Goal: Information Seeking & Learning: Learn about a topic

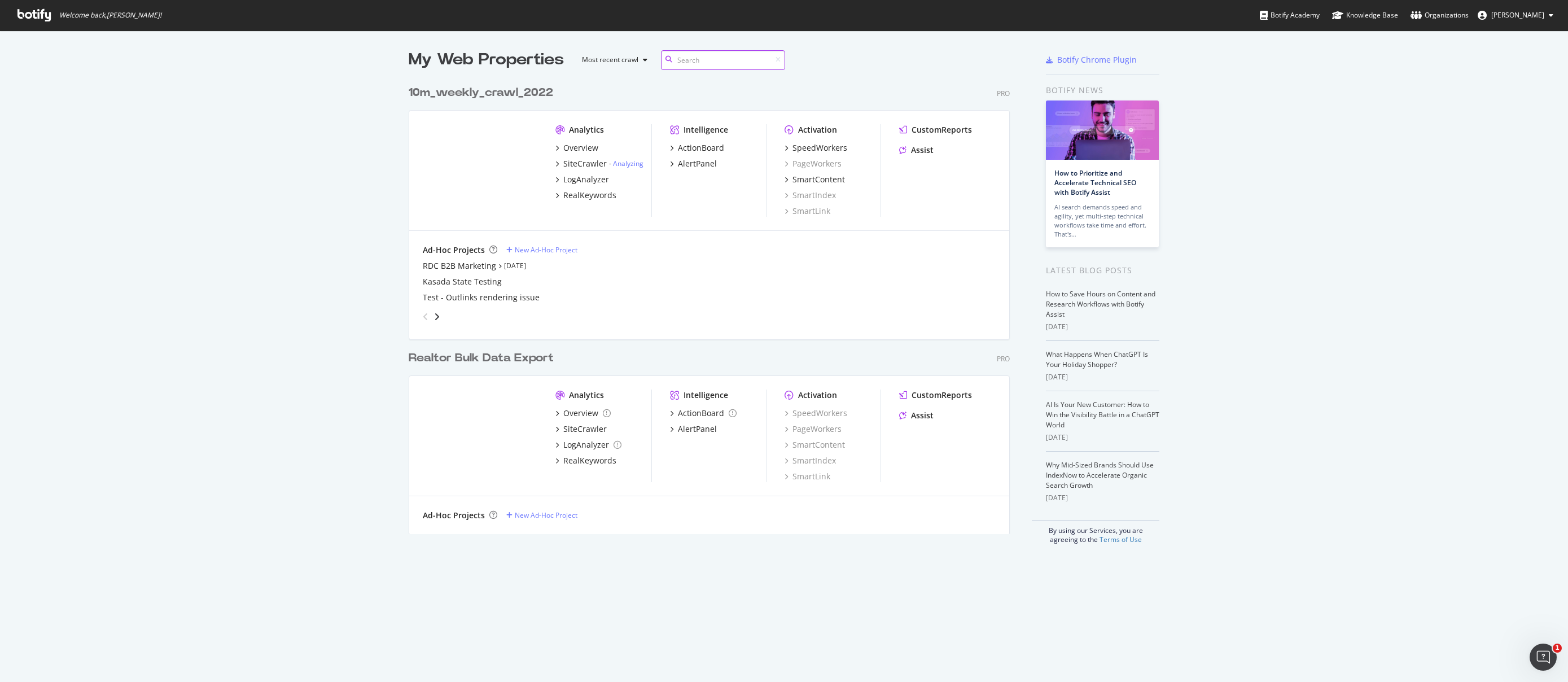
scroll to position [454, 602]
click at [582, 413] on div "Overview" at bounding box center [581, 412] width 35 height 11
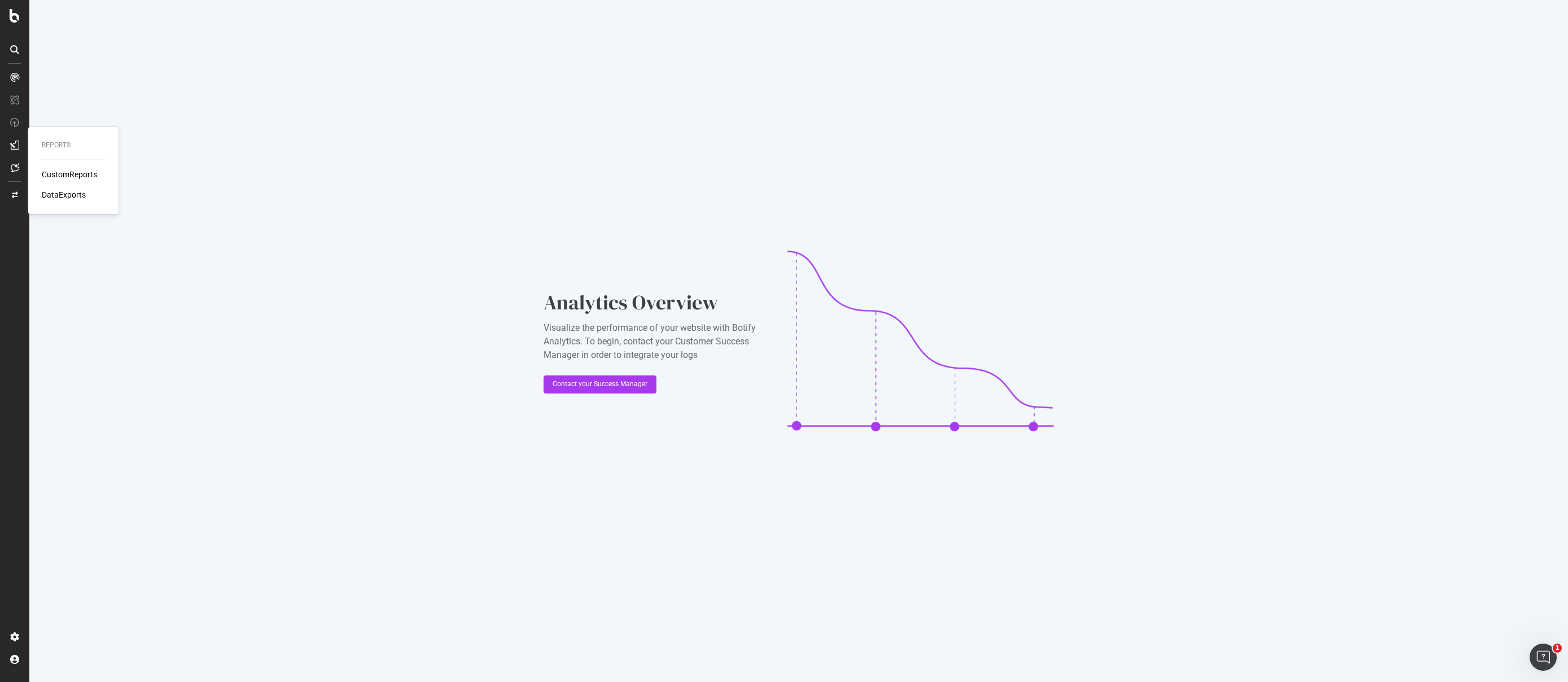
click at [23, 145] on div at bounding box center [15, 145] width 18 height 18
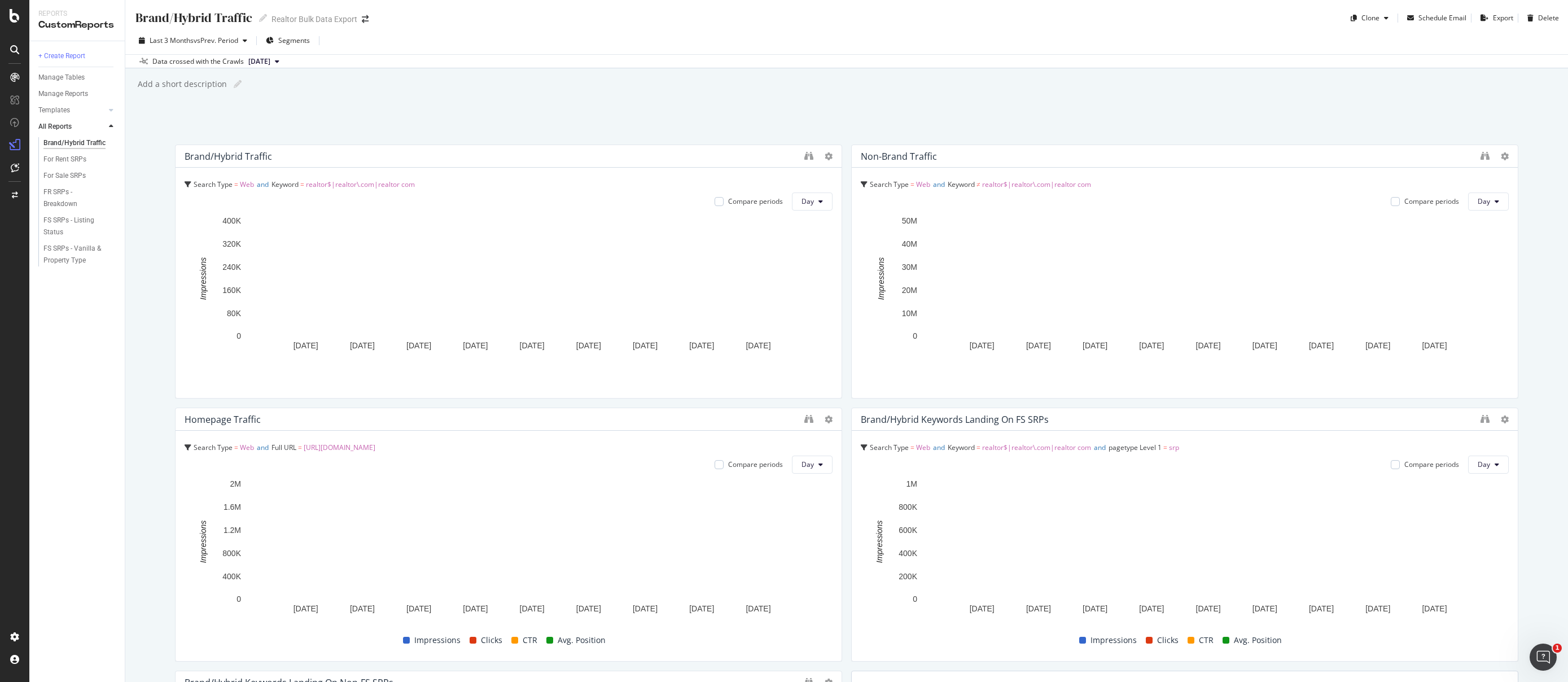
scroll to position [29, 0]
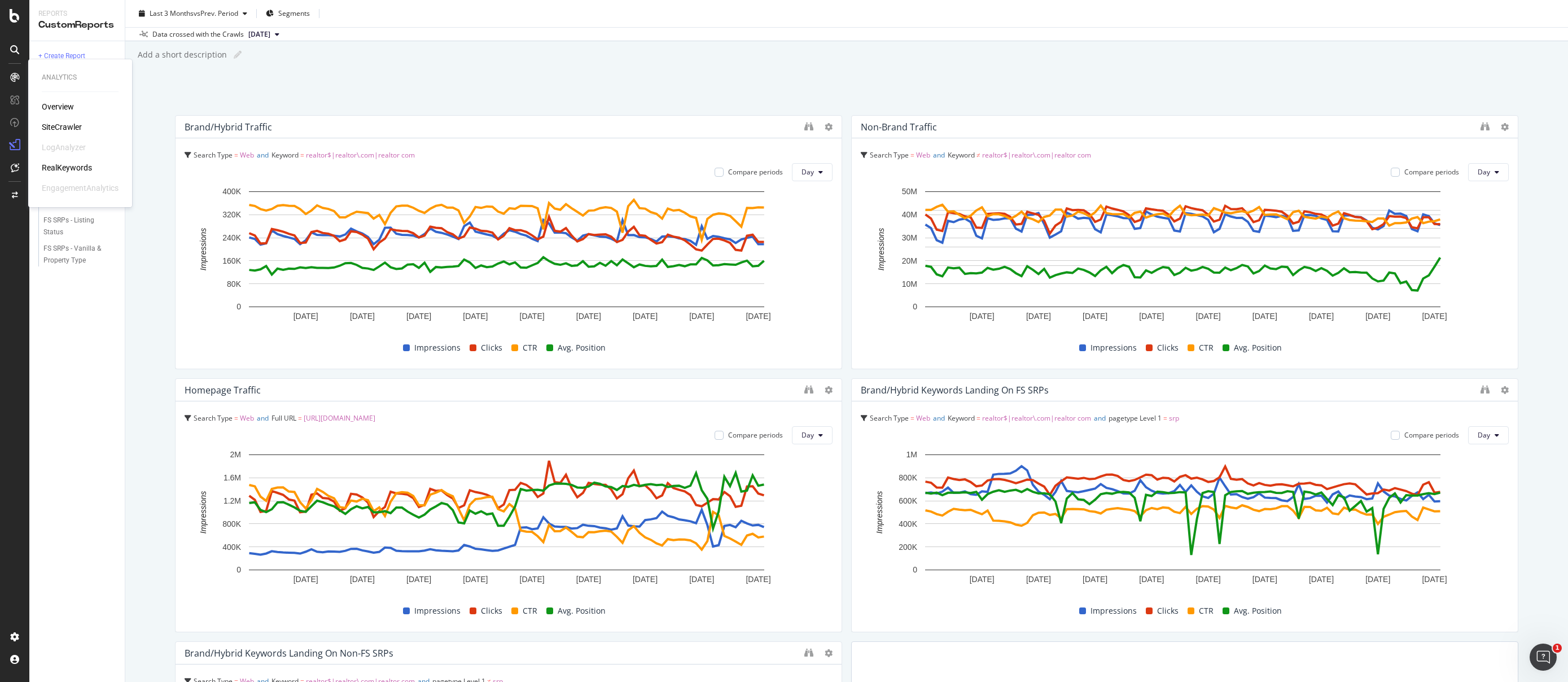
click at [60, 166] on div "RealKeywords" at bounding box center [67, 167] width 50 height 11
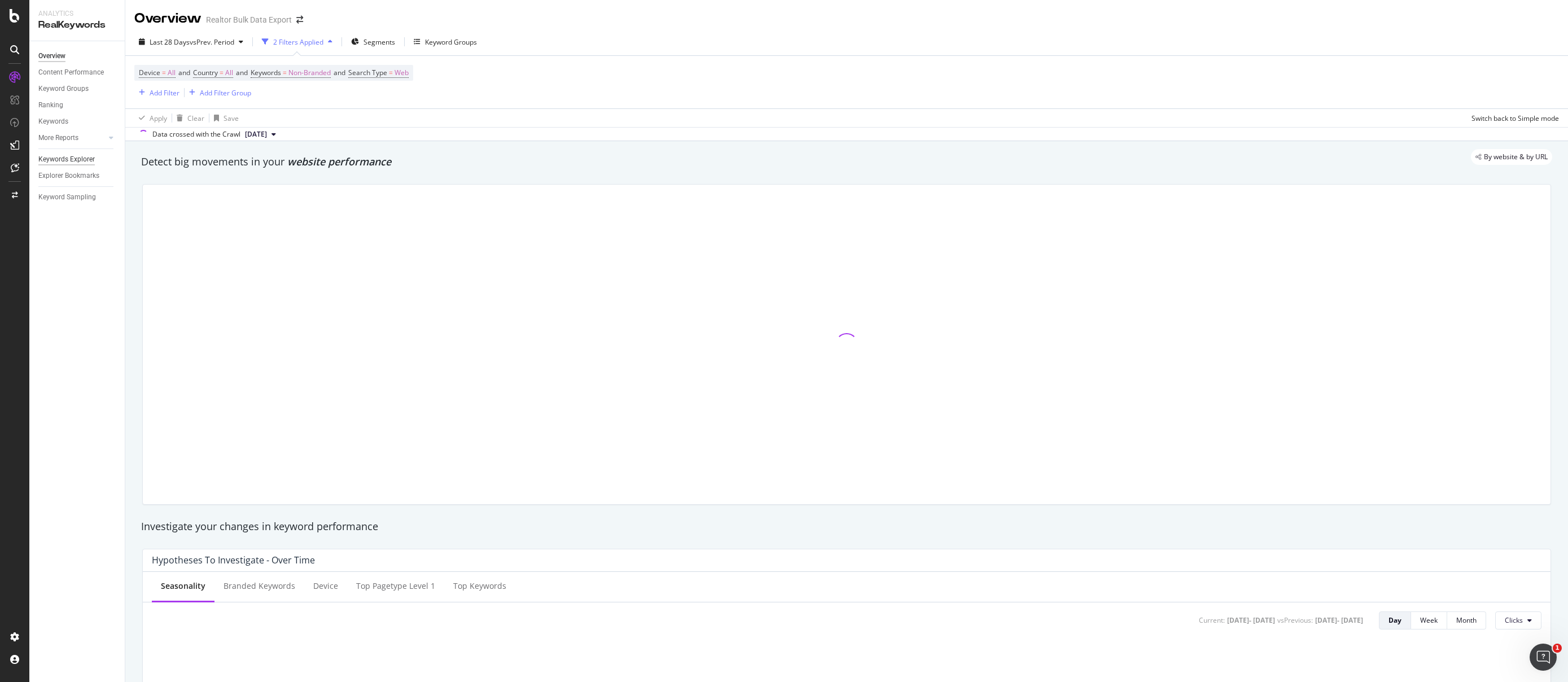
click at [65, 160] on div "Keywords Explorer" at bounding box center [66, 159] width 57 height 12
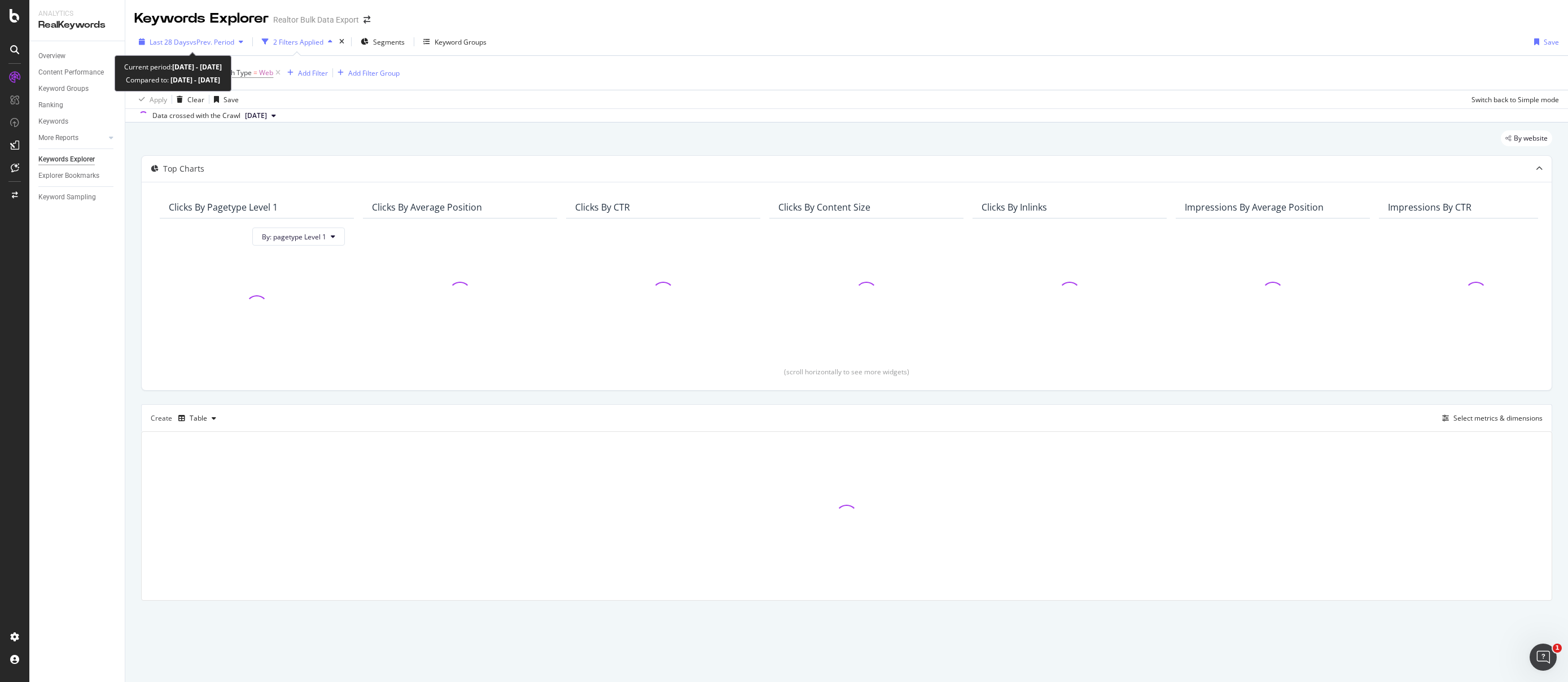
click at [198, 32] on button "Last 28 Days vs Prev. Period" at bounding box center [191, 41] width 113 height 18
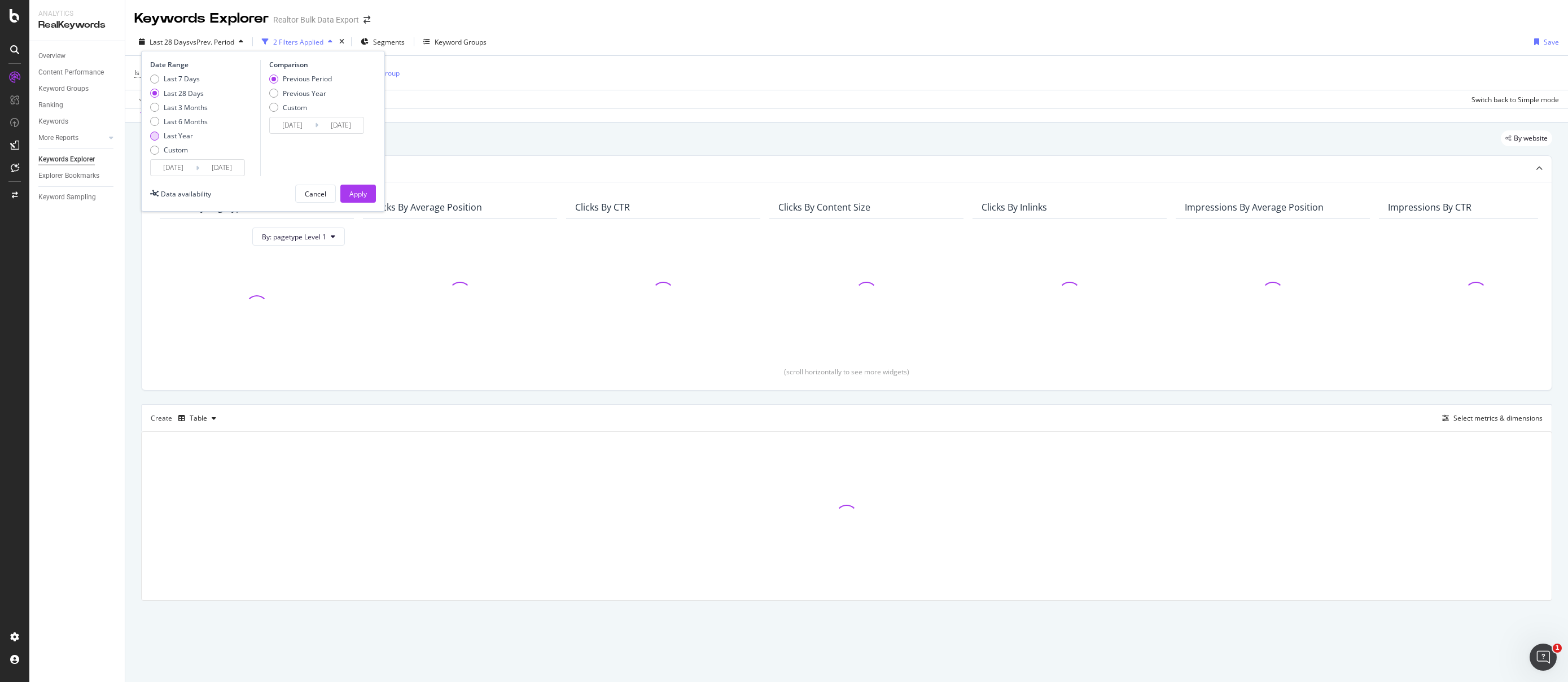
click at [183, 135] on div "Last Year" at bounding box center [178, 136] width 29 height 10
type input "[DATE]"
click at [359, 192] on div "Apply" at bounding box center [358, 194] width 18 height 10
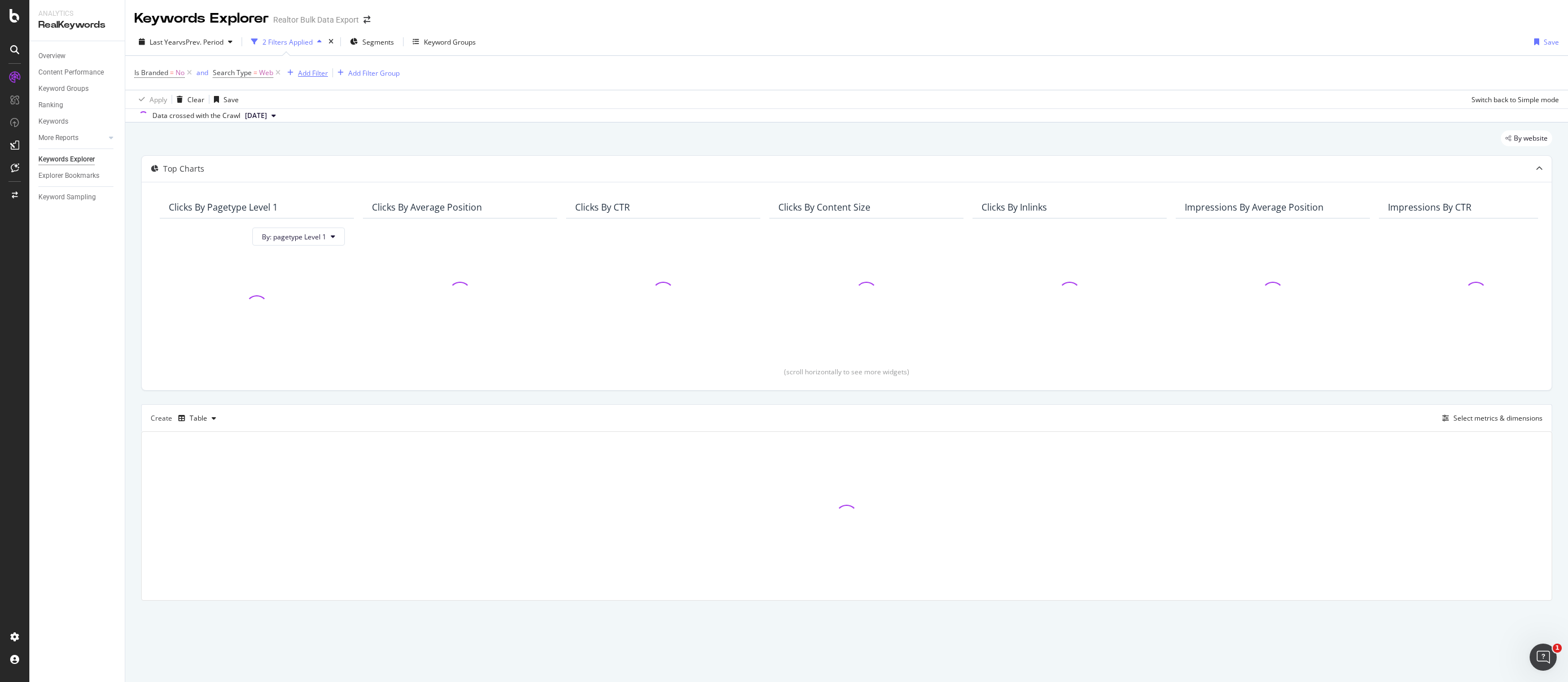
click at [320, 71] on div "Add Filter" at bounding box center [313, 73] width 30 height 10
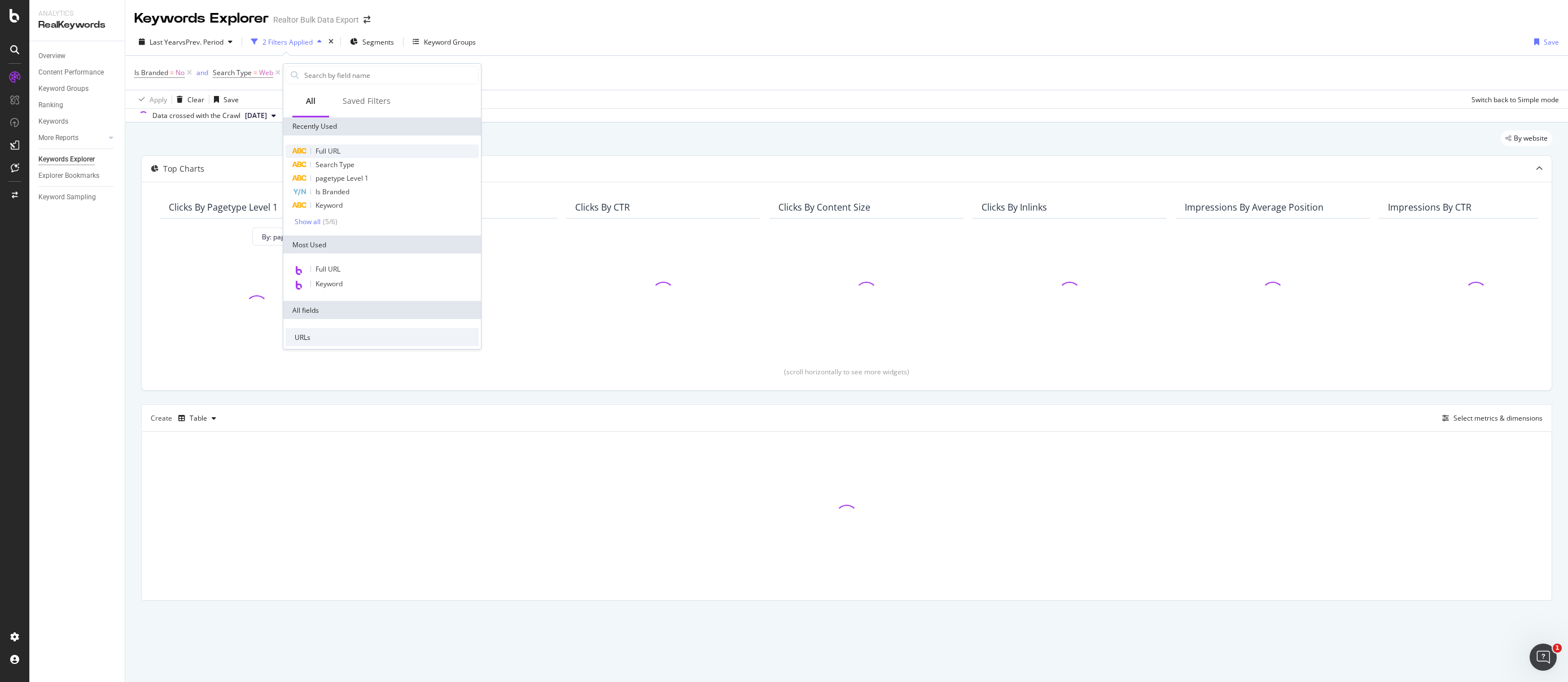
click at [331, 147] on span "Full URL" at bounding box center [328, 151] width 25 height 10
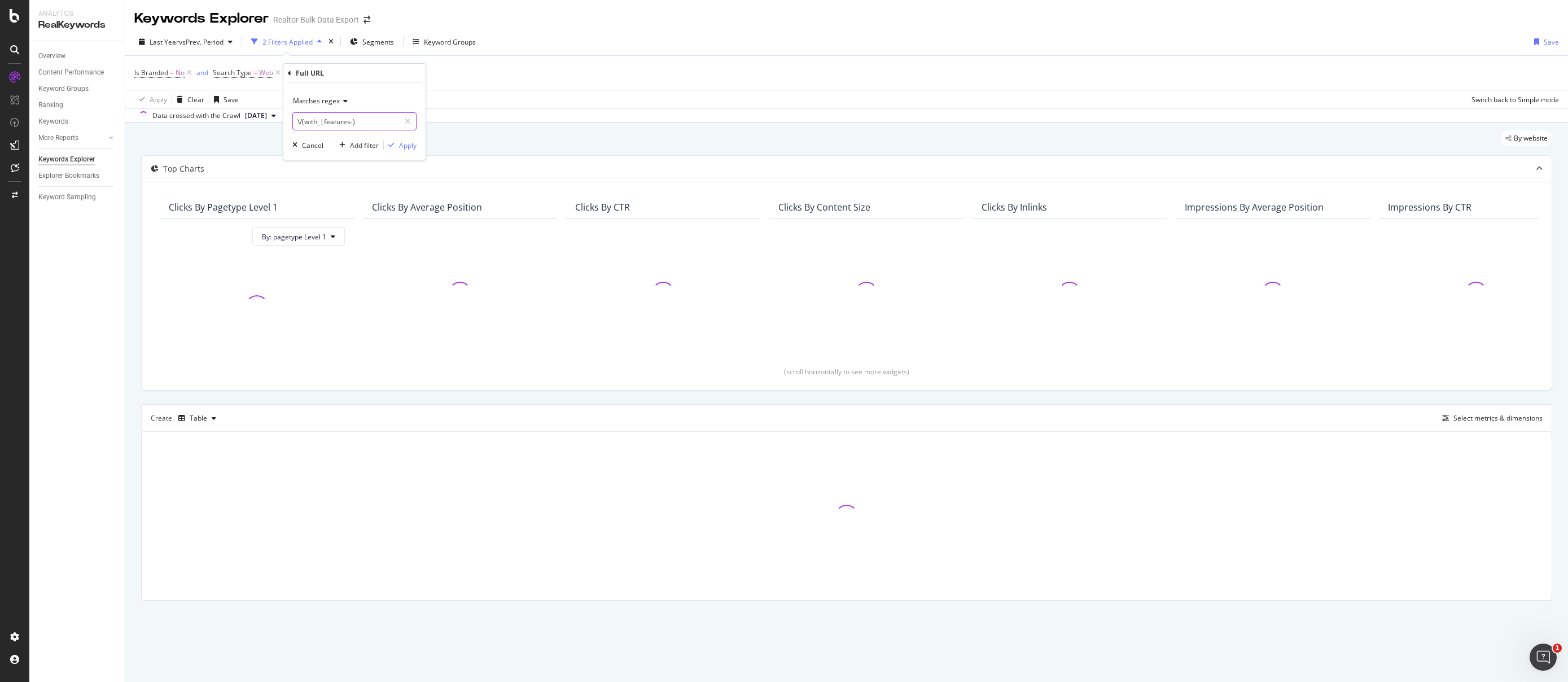
drag, startPoint x: 359, startPoint y: 123, endPoint x: 428, endPoint y: 131, distance: 69.5
click at [428, 131] on body "Analytics RealKeywords Overview Content Performance Keyword Groups Ranking Keyw…" at bounding box center [784, 341] width 1568 height 682
paste input "[URL][DOMAIN_NAME]"
type input "[URL][DOMAIN_NAME]"
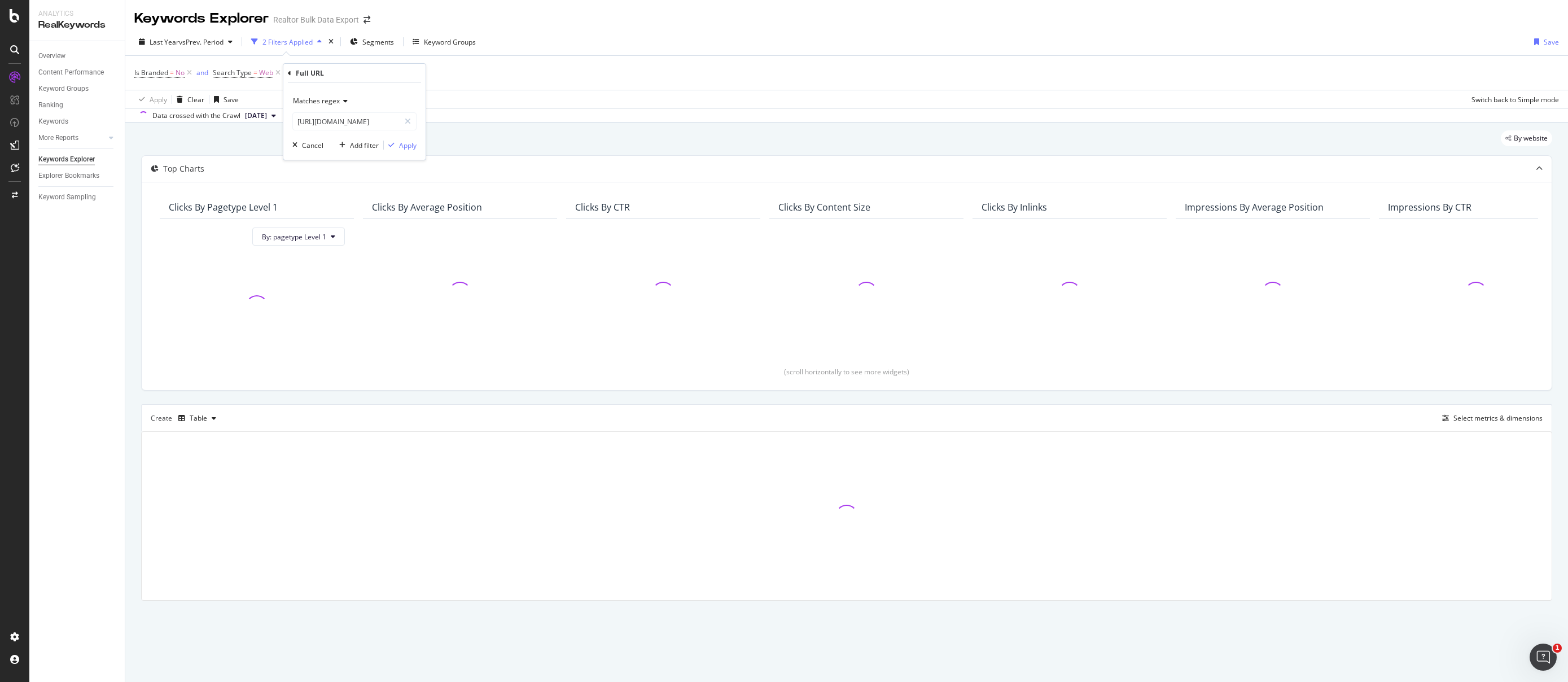
scroll to position [0, 0]
click at [337, 98] on span "Matches regex" at bounding box center [317, 100] width 47 height 10
click at [335, 127] on div "Equal to" at bounding box center [356, 124] width 121 height 15
click at [404, 144] on div "Apply" at bounding box center [408, 145] width 18 height 10
click at [188, 72] on icon at bounding box center [189, 72] width 10 height 11
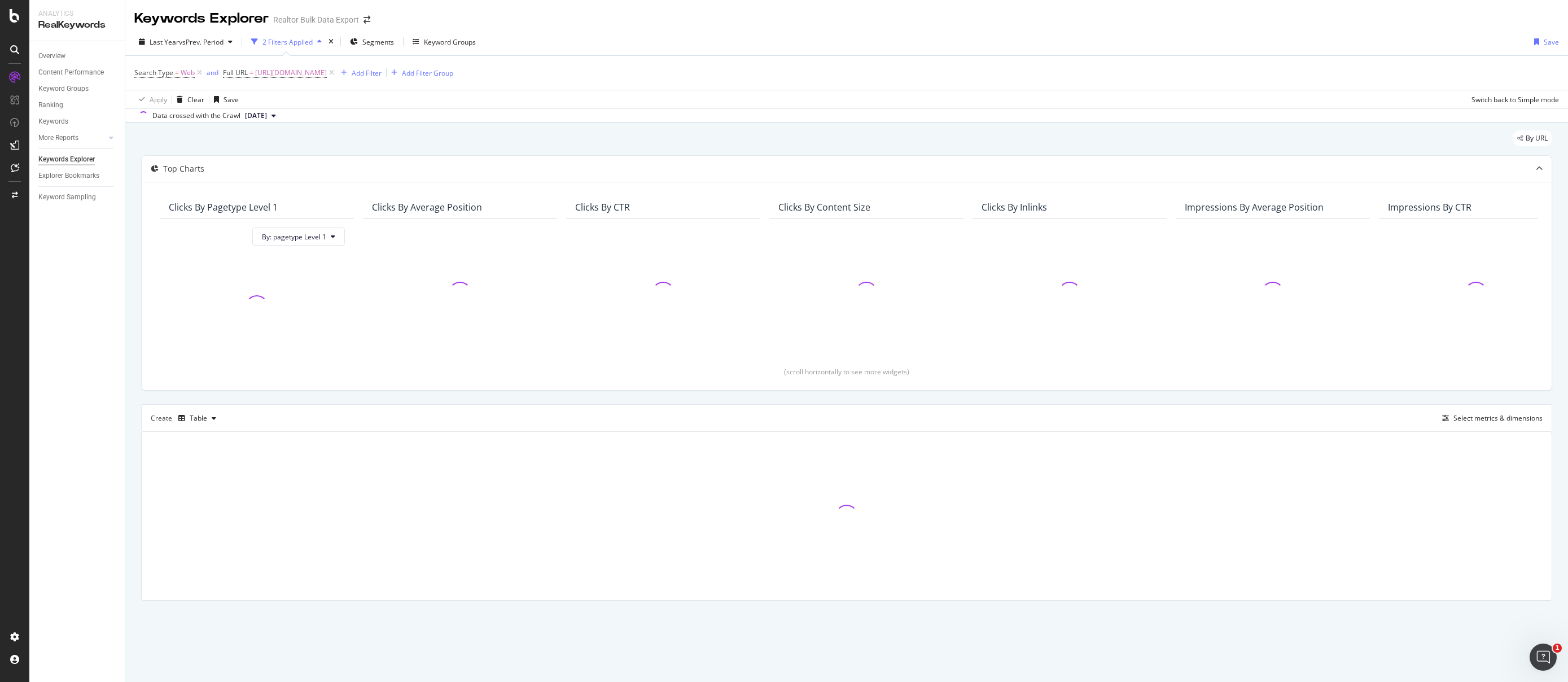
click at [870, 20] on div "Keywords Explorer Realtor Bulk Data Export" at bounding box center [846, 14] width 1443 height 28
click at [887, 32] on div "Last Year vs Prev. Period 2 Filters Applied Segments Keyword Groups Save" at bounding box center [846, 43] width 1443 height 23
click at [922, 29] on div "Last Year vs Prev. Period 2 Filters Applied Segments Keyword Groups Save Search…" at bounding box center [846, 75] width 1443 height 94
click at [210, 421] on div "button" at bounding box center [214, 418] width 13 height 7
drag, startPoint x: 203, startPoint y: 457, endPoint x: 206, endPoint y: 438, distance: 19.2
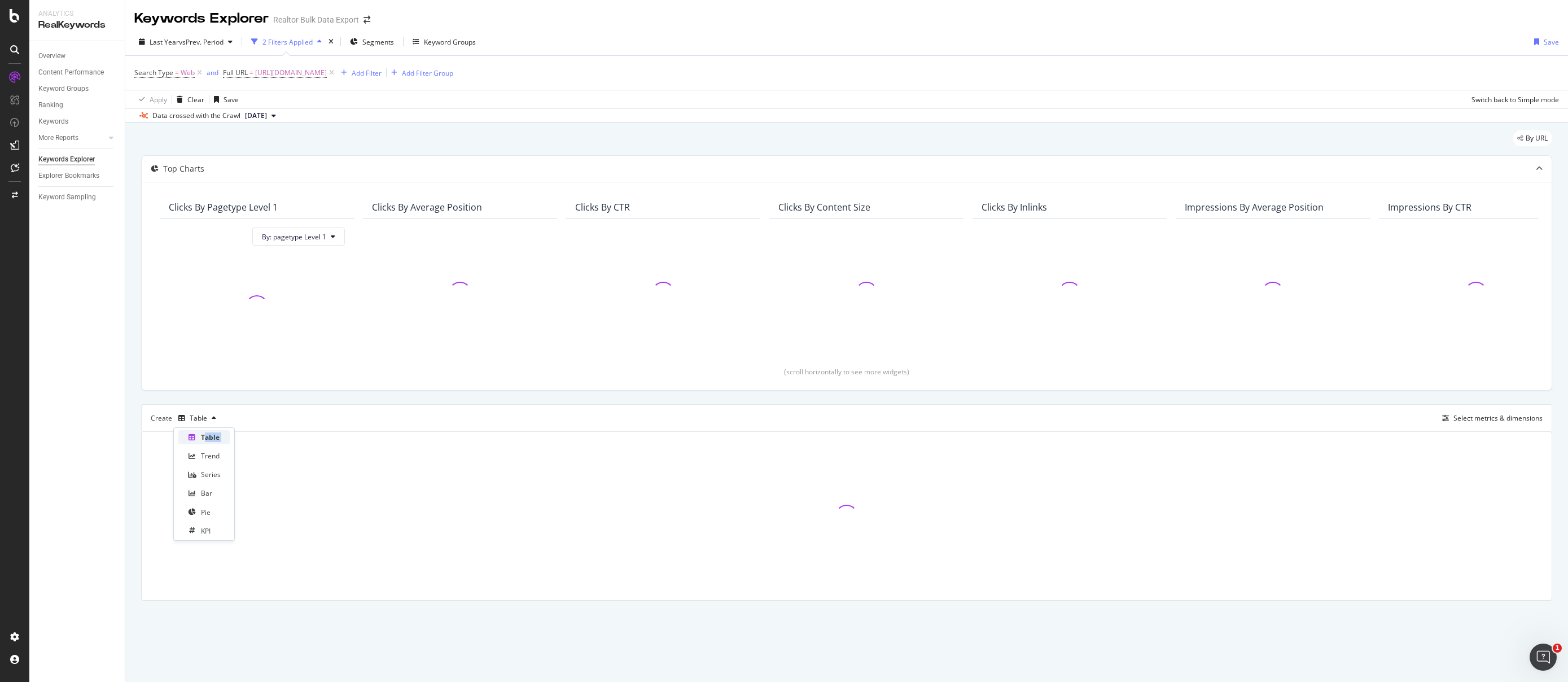
click at [206, 438] on div "Table Trend Series Bar Pie KPI" at bounding box center [204, 484] width 52 height 108
click at [108, 390] on div "Overview Content Performance Keyword Groups Ranking Keywords More Reports Count…" at bounding box center [77, 362] width 96 height 641
click at [224, 41] on span "vs Prev. Period" at bounding box center [201, 42] width 45 height 10
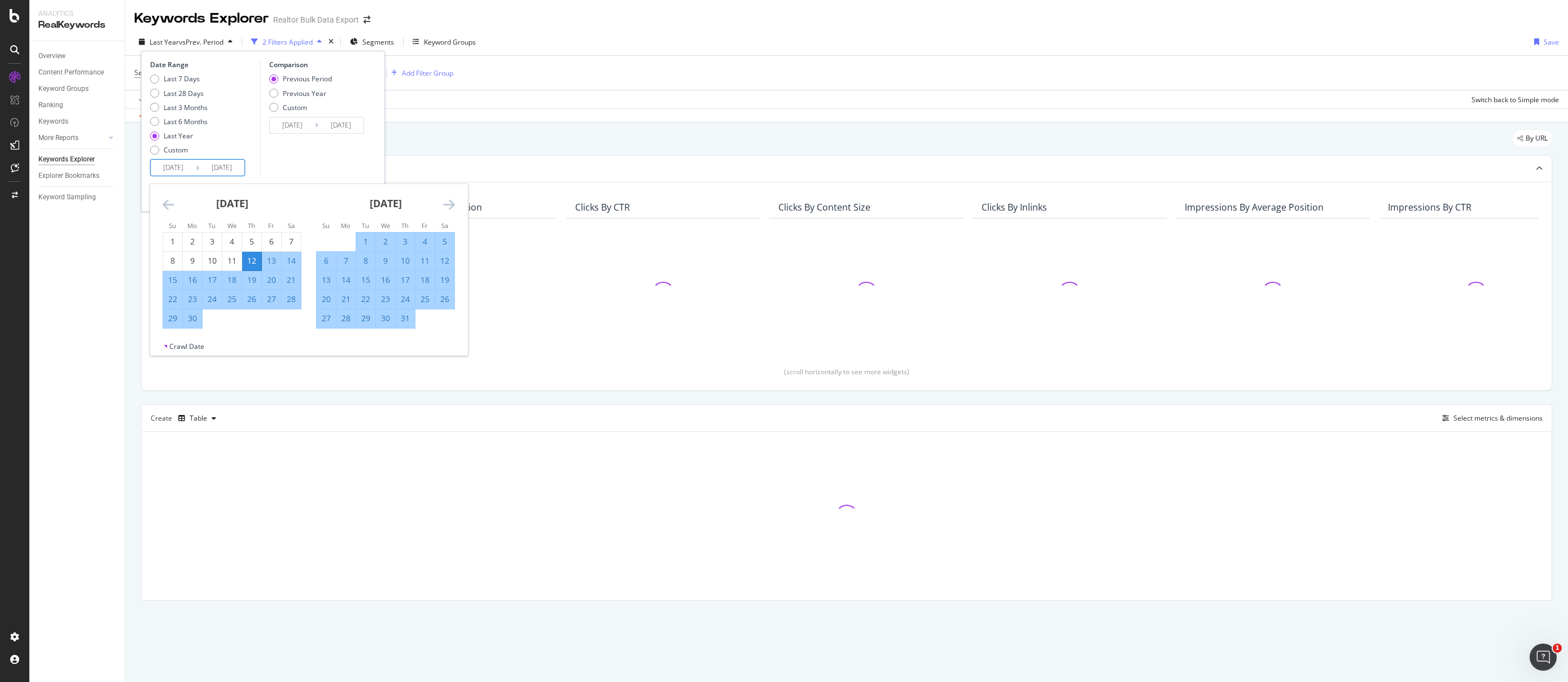
click at [185, 169] on input "[DATE]" at bounding box center [173, 167] width 45 height 15
click at [166, 203] on icon "Move backward to switch to the previous month." at bounding box center [169, 204] width 12 height 13
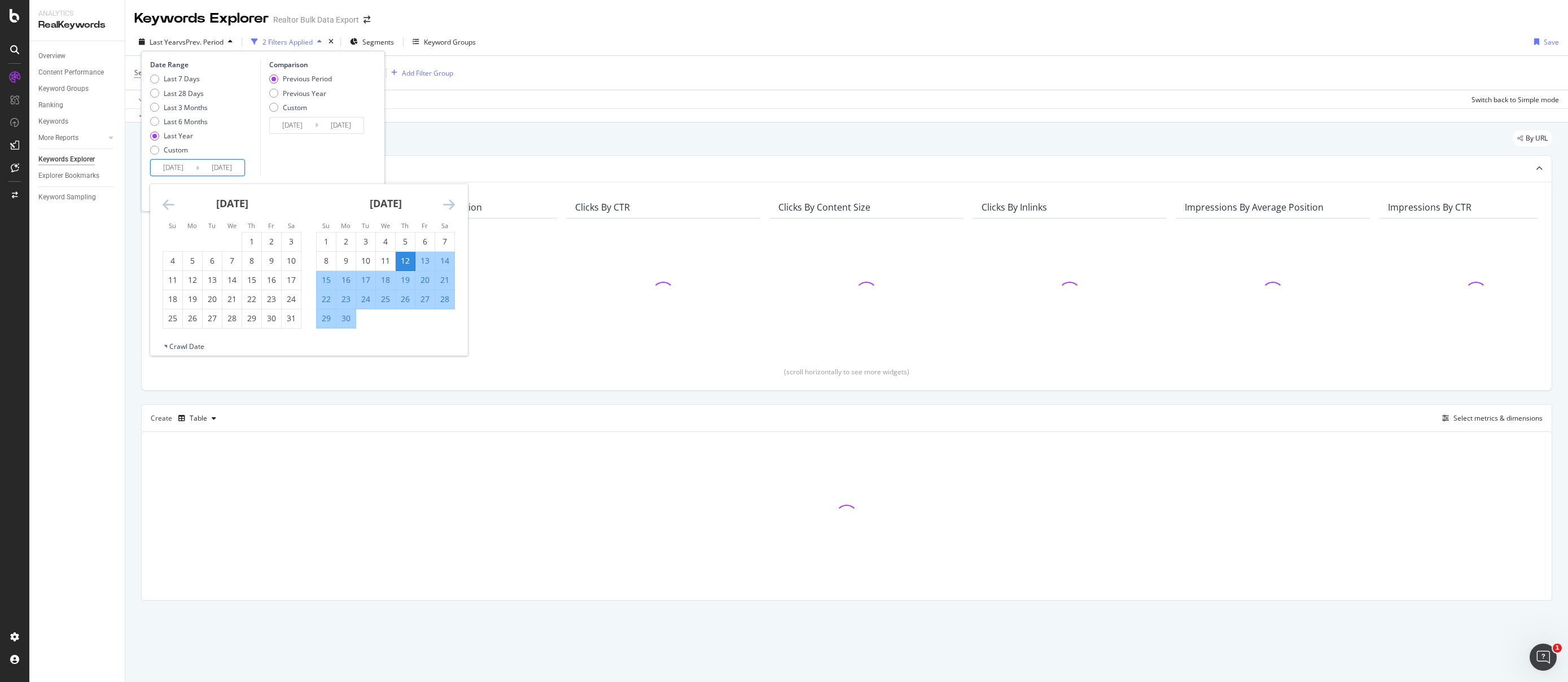
click at [166, 203] on icon "Move backward to switch to the previous month." at bounding box center [169, 204] width 12 height 13
click at [189, 235] on div "1" at bounding box center [192, 242] width 19 height 18
type input "[DATE]"
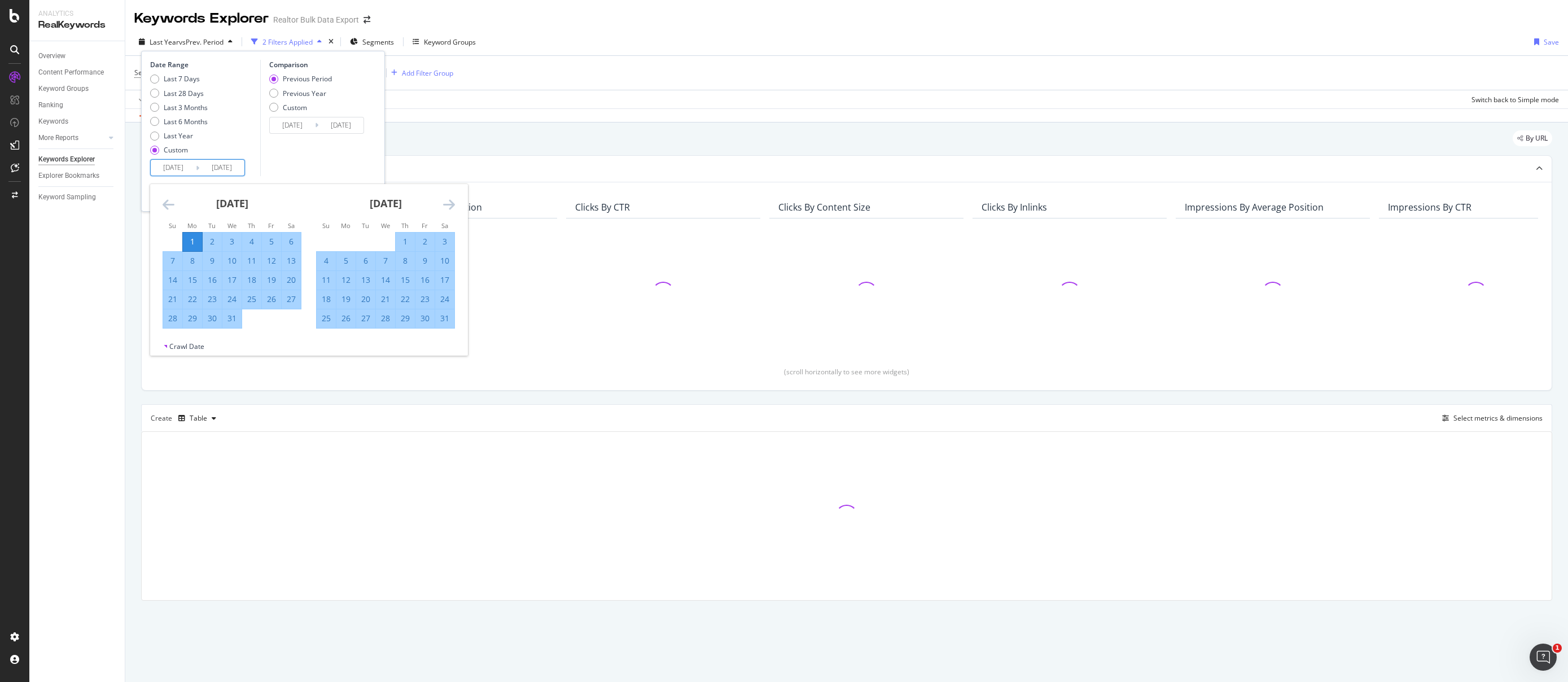
click at [328, 143] on div "Comparison Previous Period Previous Year Custom [DATE] Navigate forward to inte…" at bounding box center [314, 118] width 108 height 116
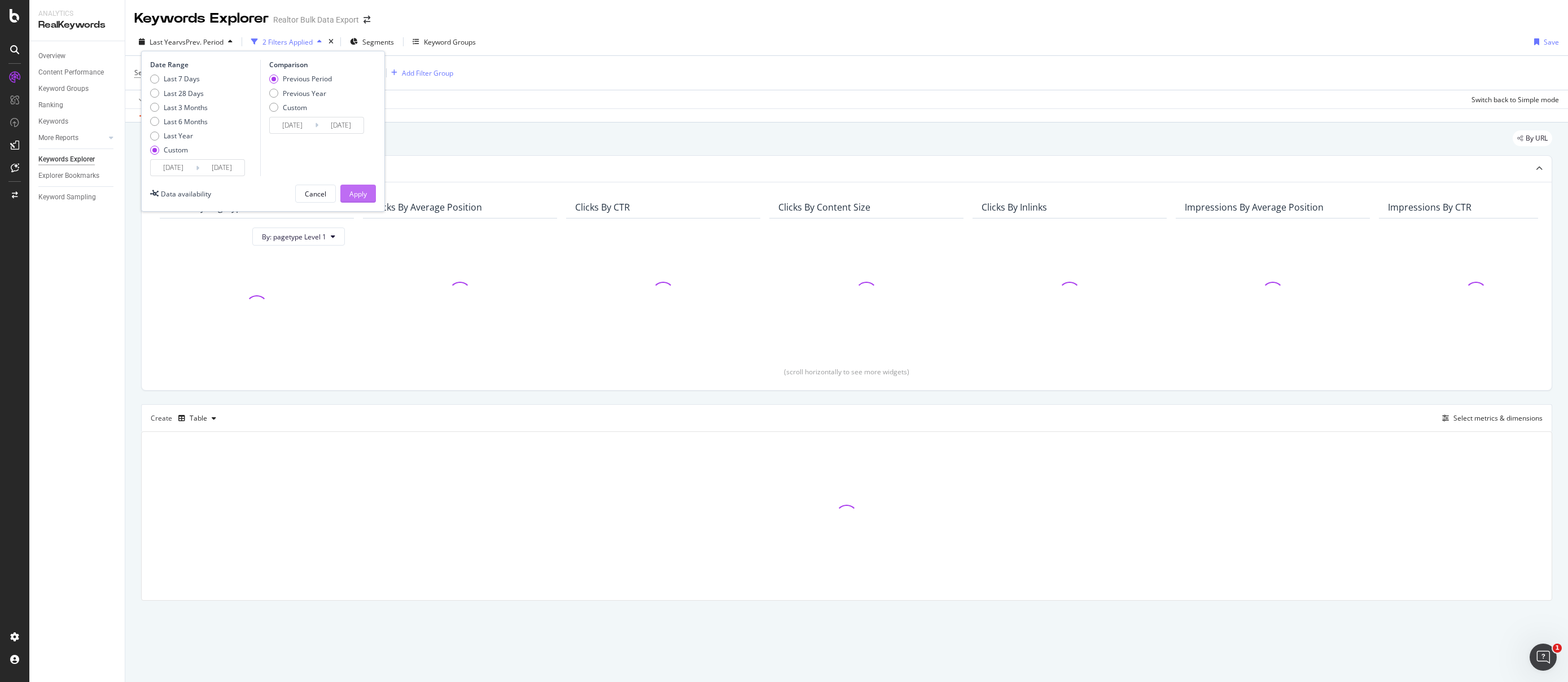
click at [365, 201] on div "Apply" at bounding box center [358, 193] width 18 height 17
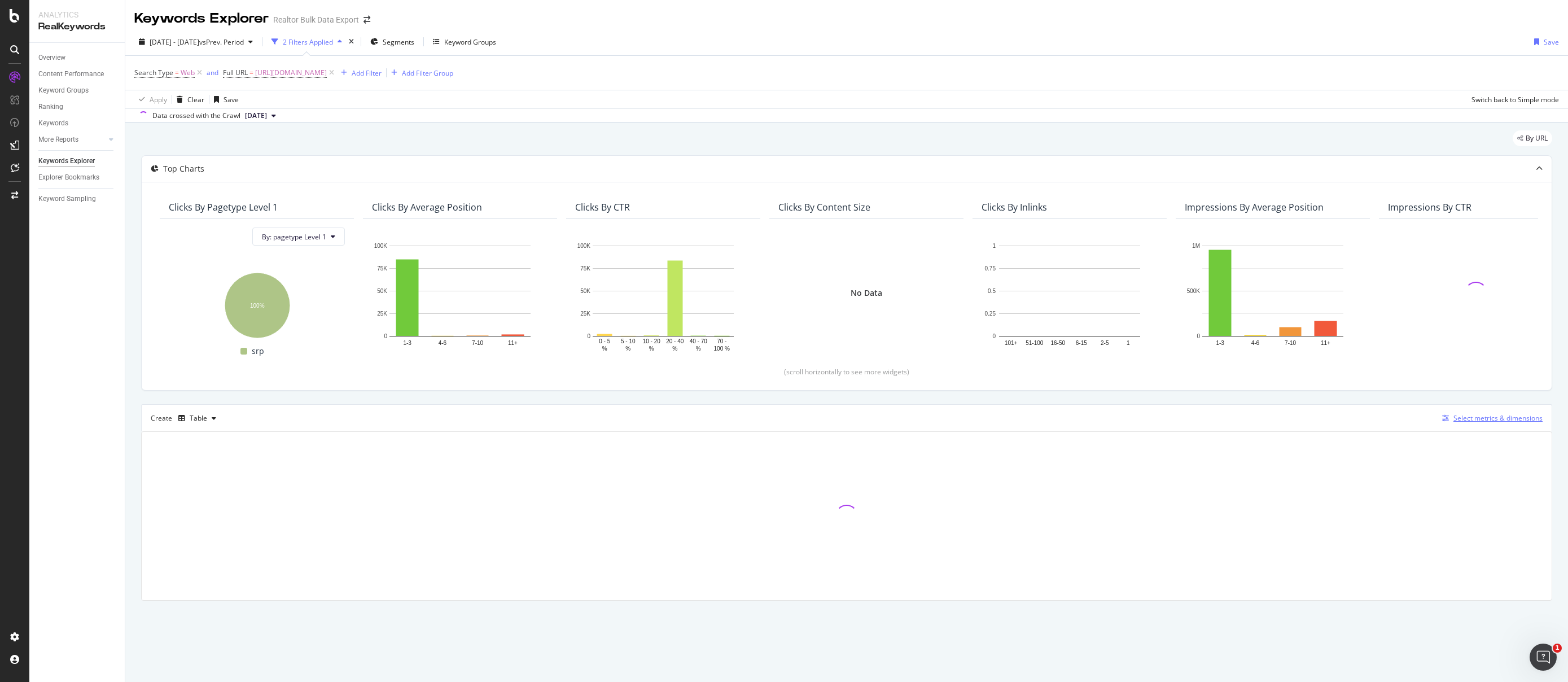
click at [1497, 415] on div "Select metrics & dimensions" at bounding box center [1498, 418] width 89 height 10
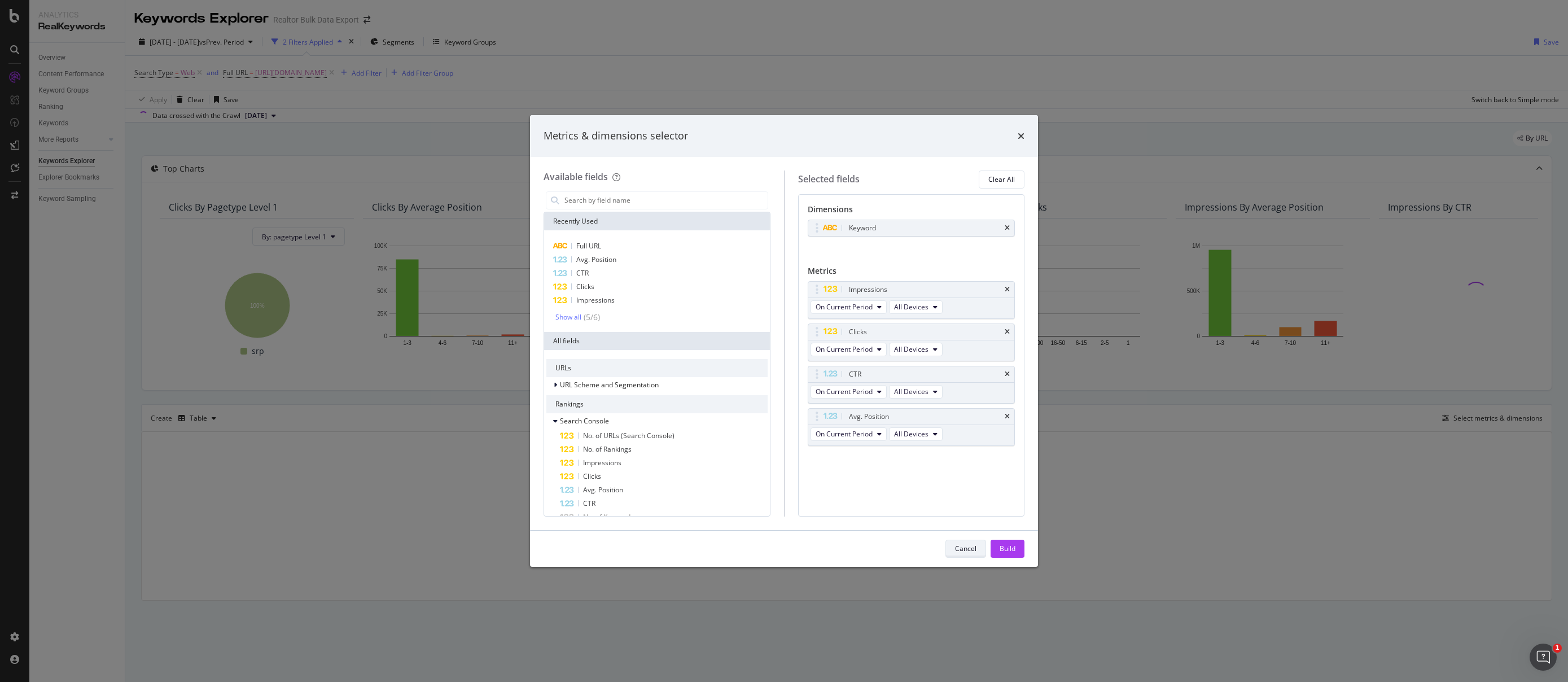
click at [973, 545] on div "Cancel" at bounding box center [966, 548] width 21 height 10
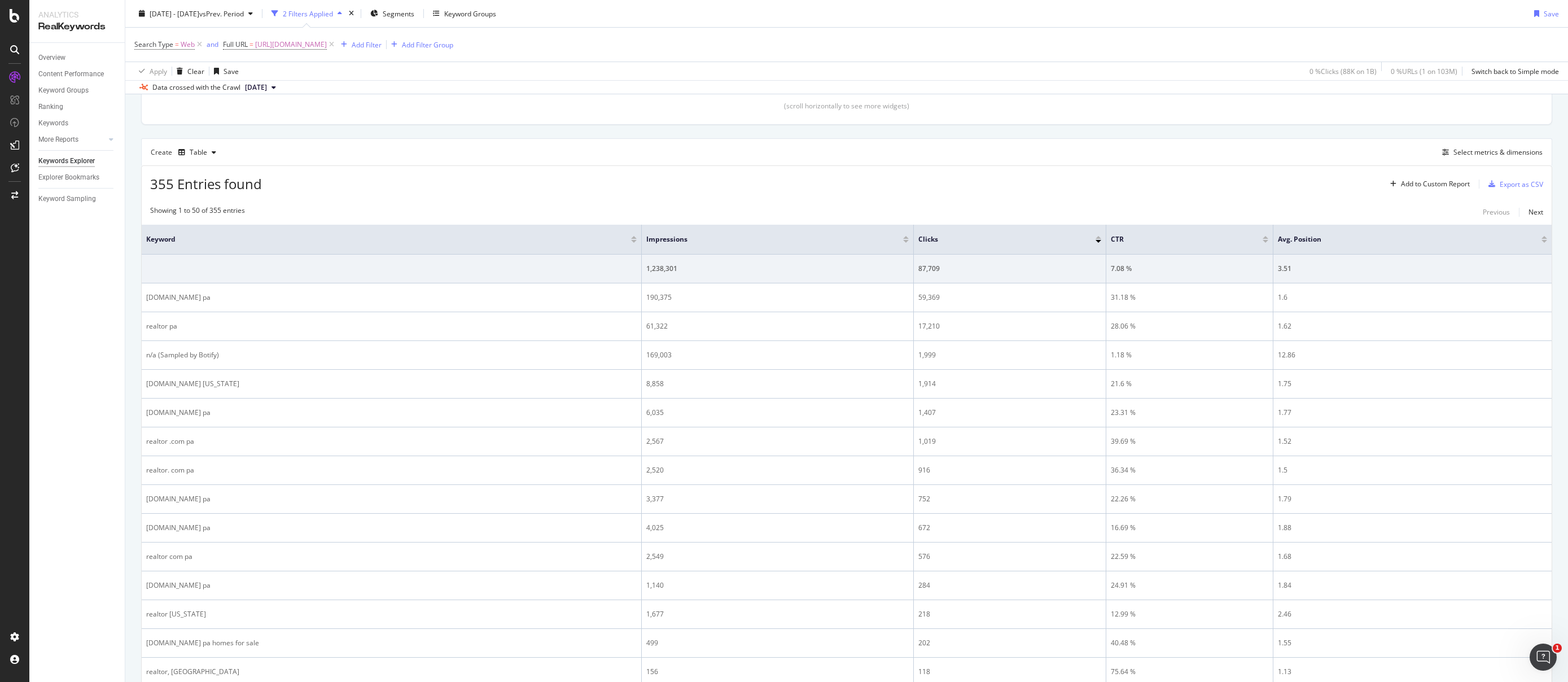
scroll to position [263, 0]
click at [327, 42] on span "[URL][DOMAIN_NAME]" at bounding box center [290, 44] width 71 height 15
click at [306, 91] on input "[URL][DOMAIN_NAME]" at bounding box center [286, 91] width 107 height 18
paste input "Port-Protection_AK"
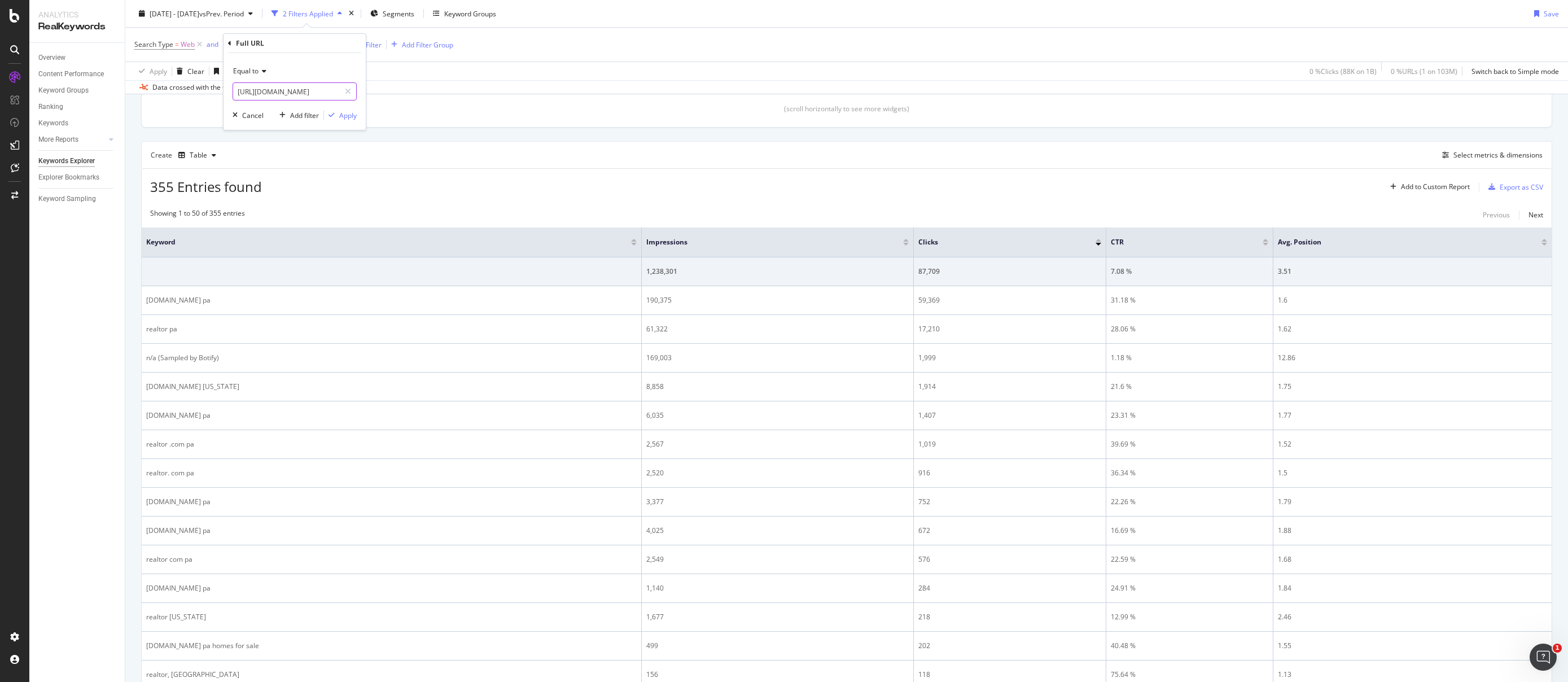
type input "https://www.realtor.com/realestateandhomes-search/Port-Protection_AK"
click at [358, 119] on div "Equal to https://www.realtor.com/realestateandhomes-search/Port-Protection_AK C…" at bounding box center [295, 91] width 142 height 77
click at [352, 113] on div "Apply" at bounding box center [348, 115] width 18 height 10
